Goal: Task Accomplishment & Management: Manage account settings

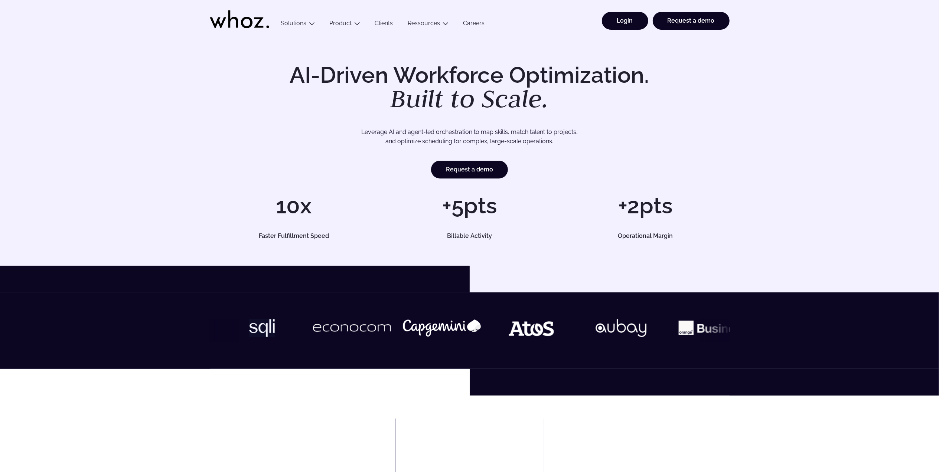
click at [631, 14] on link "Login" at bounding box center [625, 21] width 46 height 18
click at [619, 18] on link "Login" at bounding box center [625, 21] width 46 height 18
click at [612, 24] on link "Login" at bounding box center [625, 21] width 46 height 18
